Goal: Information Seeking & Learning: Learn about a topic

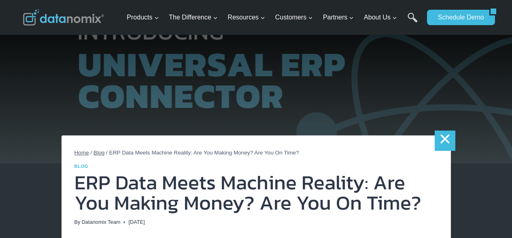
drag, startPoint x: 449, startPoint y: 143, endPoint x: 446, endPoint y: 138, distance: 5.3
click at [449, 143] on link "×" at bounding box center [445, 140] width 20 height 20
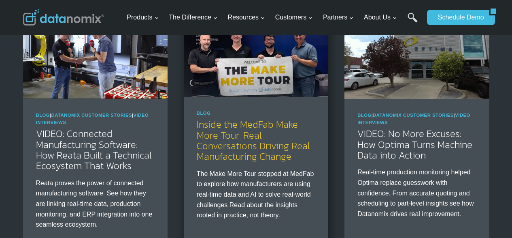
scroll to position [526, 0]
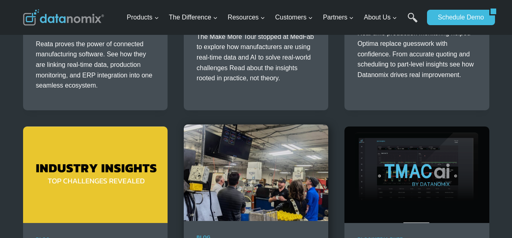
click at [261, 192] on img at bounding box center [256, 172] width 145 height 96
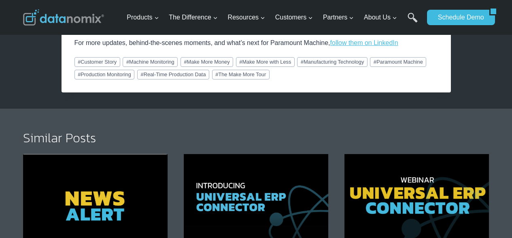
scroll to position [1822, 0]
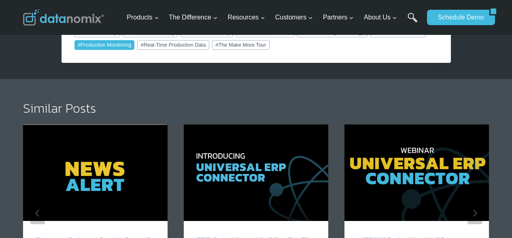
click at [116, 43] on link "# Production Monitoring" at bounding box center [104, 45] width 60 height 10
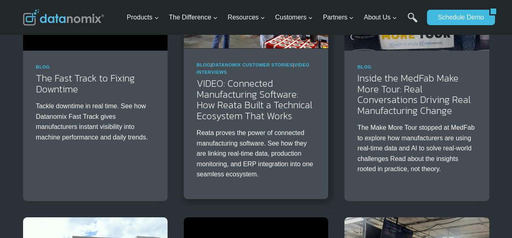
scroll to position [486, 0]
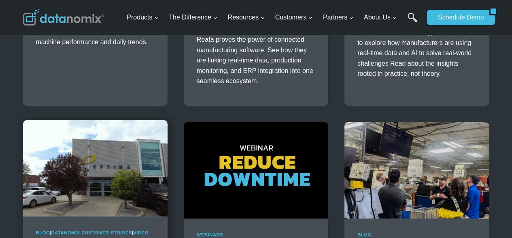
click at [70, 140] on img at bounding box center [95, 168] width 145 height 96
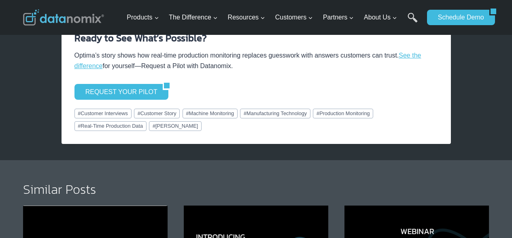
scroll to position [1417, 0]
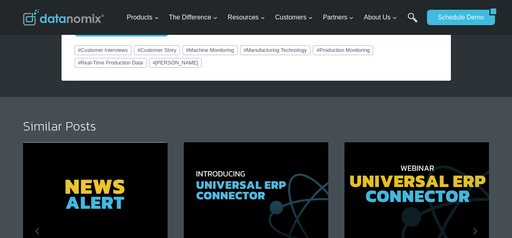
click at [407, 67] on span "Post Tags: # Customer Interviews # Customer Story # Machine Monitoring # Manufa…" at bounding box center [256, 55] width 364 height 25
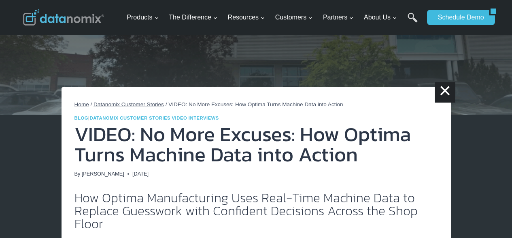
scroll to position [40, 0]
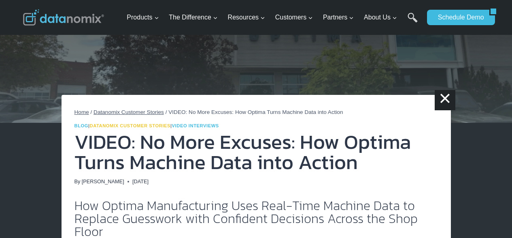
click at [130, 124] on link "Datanomix Customer Stories" at bounding box center [130, 125] width 81 height 5
